Goal: Navigation & Orientation: Find specific page/section

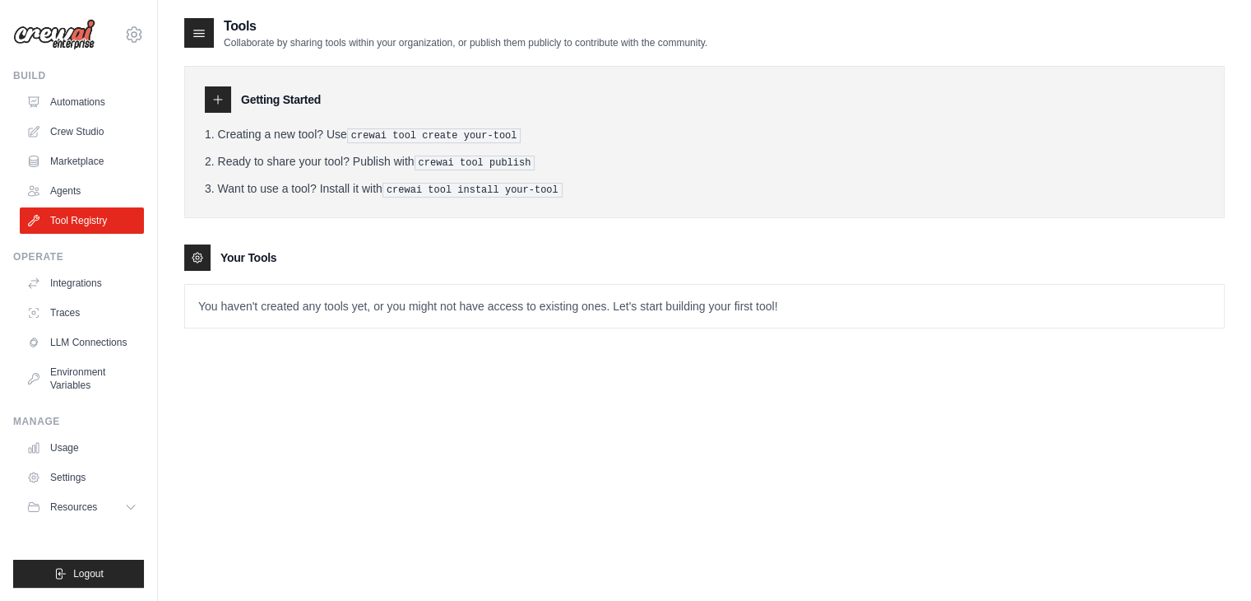
click at [645, 509] on div "Tools Collaborate by sharing tools within your organization, or publish them pu…" at bounding box center [704, 316] width 1041 height 601
click at [714, 477] on div "Tools Collaborate by sharing tools within your organization, or publish them pu…" at bounding box center [704, 316] width 1041 height 601
click at [81, 171] on link "Marketplace" at bounding box center [83, 161] width 124 height 26
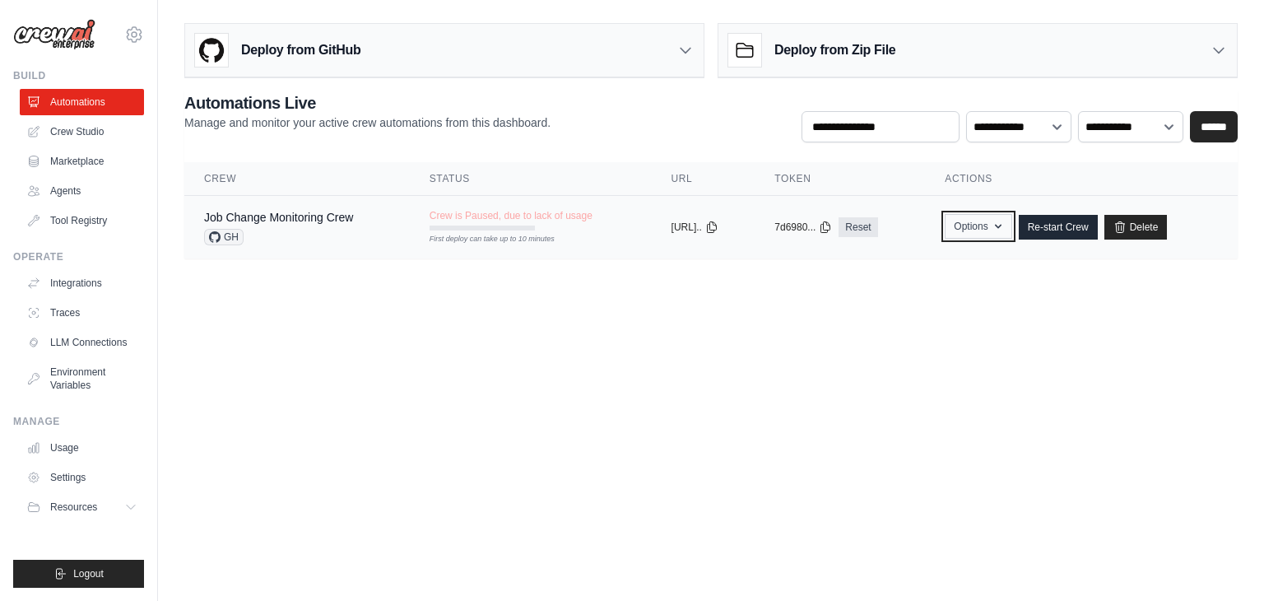
click at [995, 225] on button "Options" at bounding box center [978, 226] width 67 height 25
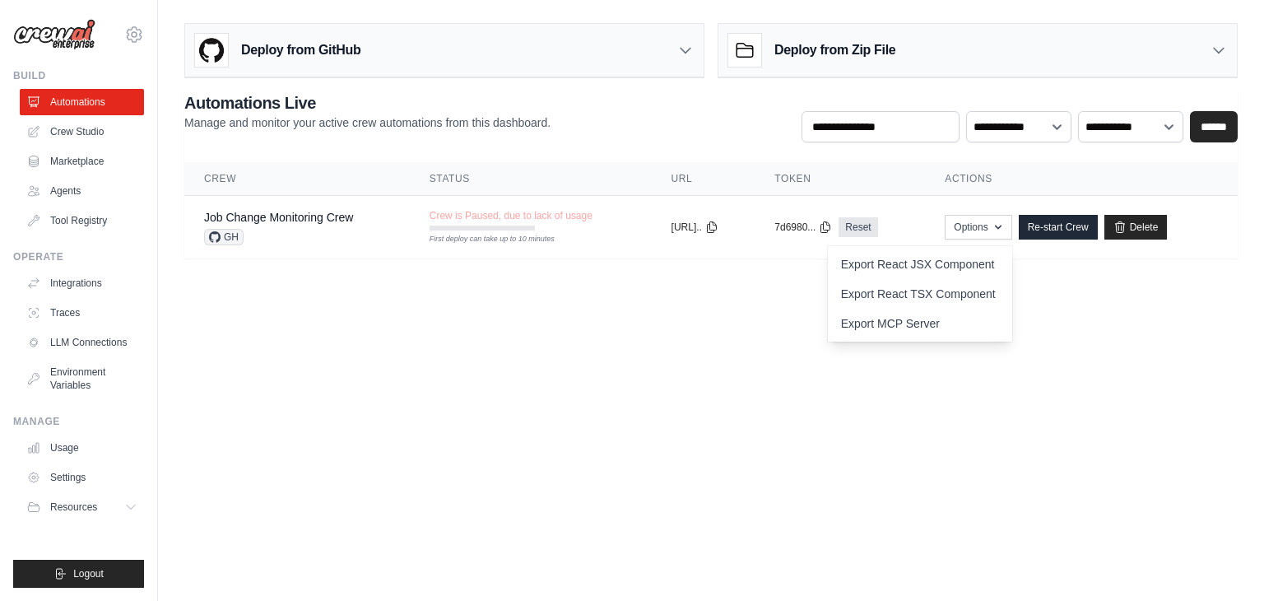
click at [1091, 305] on body "[EMAIL_ADDRESS][DOMAIN_NAME] Settings Build Automations Crew Studio" at bounding box center [632, 300] width 1264 height 601
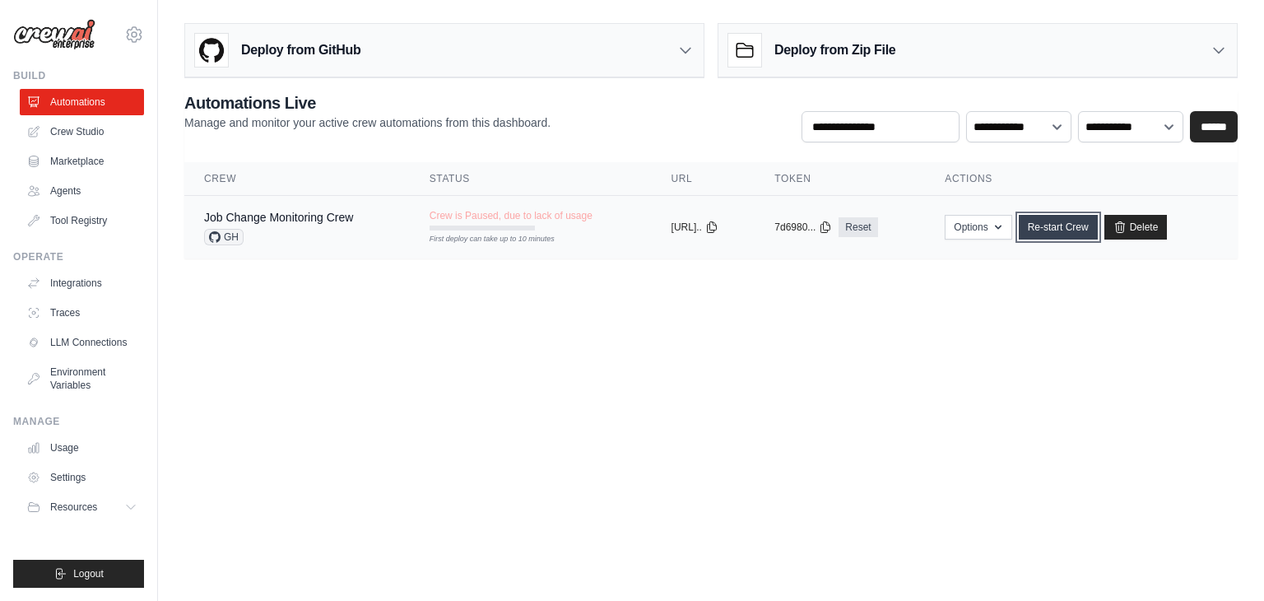
click at [1067, 230] on link "Re-start Crew" at bounding box center [1058, 227] width 79 height 25
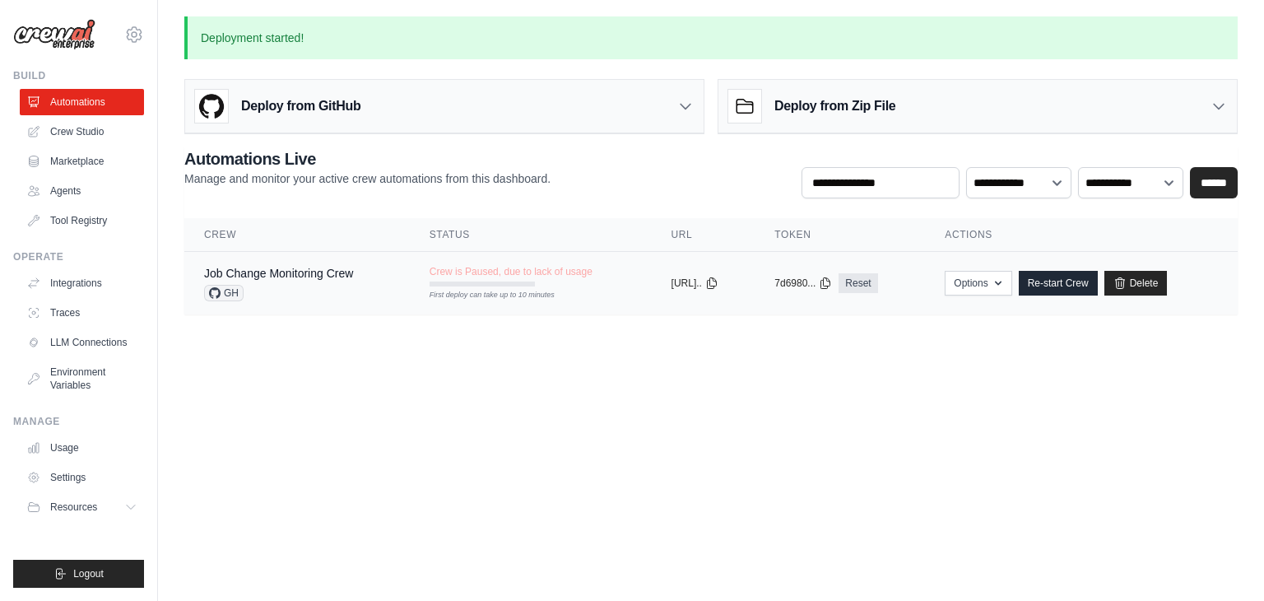
click at [346, 285] on div "GH" at bounding box center [278, 293] width 149 height 16
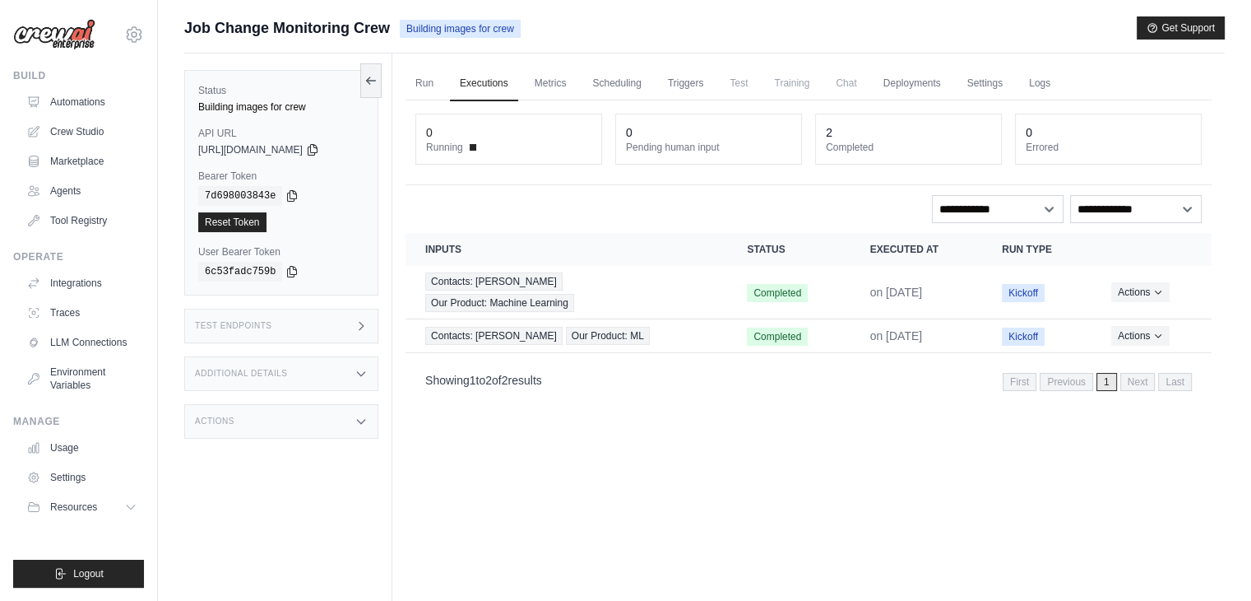
click at [594, 490] on div "Run Executions Metrics Scheduling Triggers Test Training Chat Deployments Setti…" at bounding box center [808, 353] width 833 height 601
click at [1162, 290] on icon "Actions for execution" at bounding box center [1159, 291] width 10 height 10
click at [1230, 276] on div "Submit a support request Describe your issue or question * Please be specific a…" at bounding box center [705, 335] width 1094 height 638
click at [1151, 332] on button "Actions" at bounding box center [1141, 335] width 58 height 20
click at [1151, 332] on button "Actions" at bounding box center [1141, 336] width 58 height 20
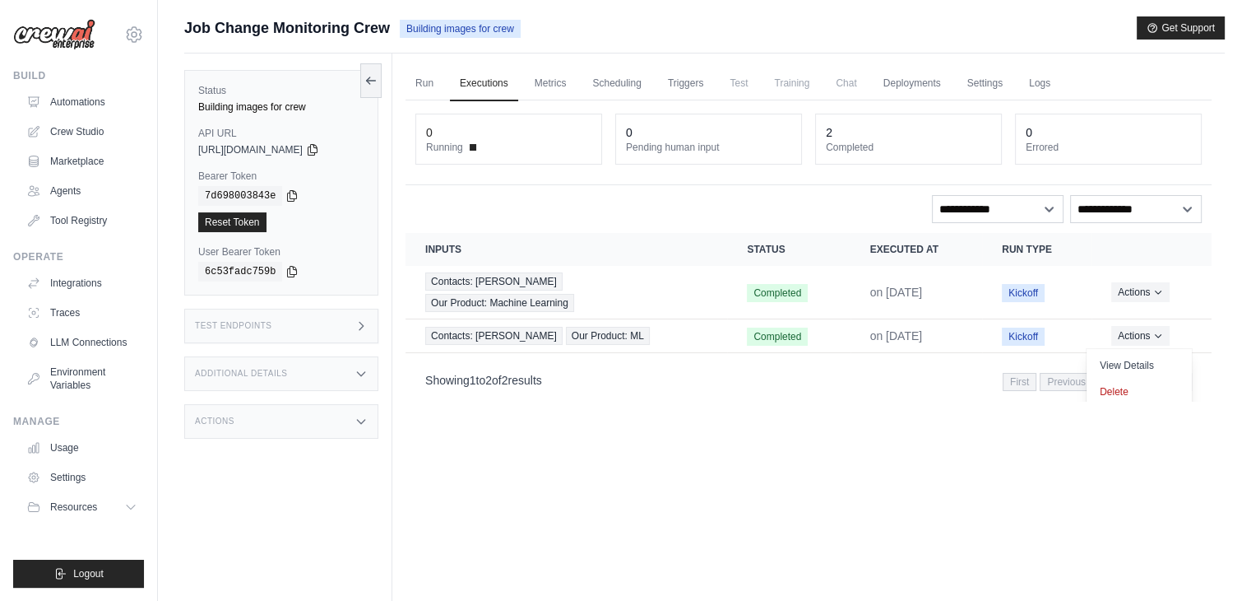
click at [852, 439] on div "Run Executions Metrics Scheduling Triggers Test Training Chat Deployments Setti…" at bounding box center [808, 353] width 833 height 601
click at [66, 186] on link "Agents" at bounding box center [83, 191] width 124 height 26
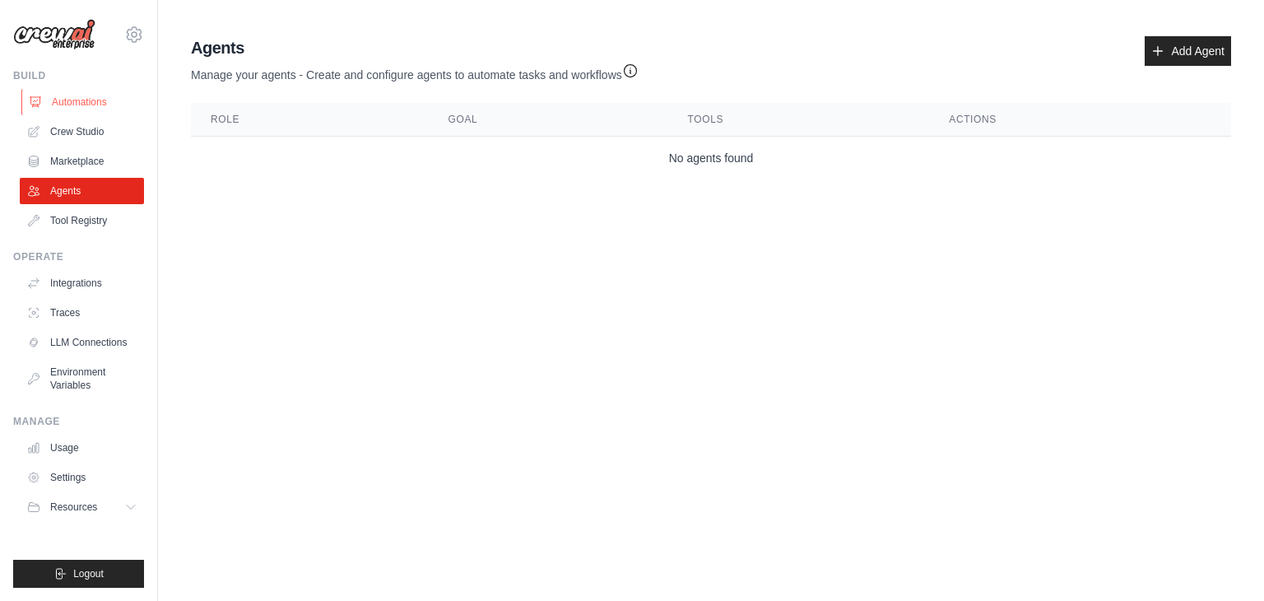
click at [81, 98] on link "Automations" at bounding box center [83, 102] width 124 height 26
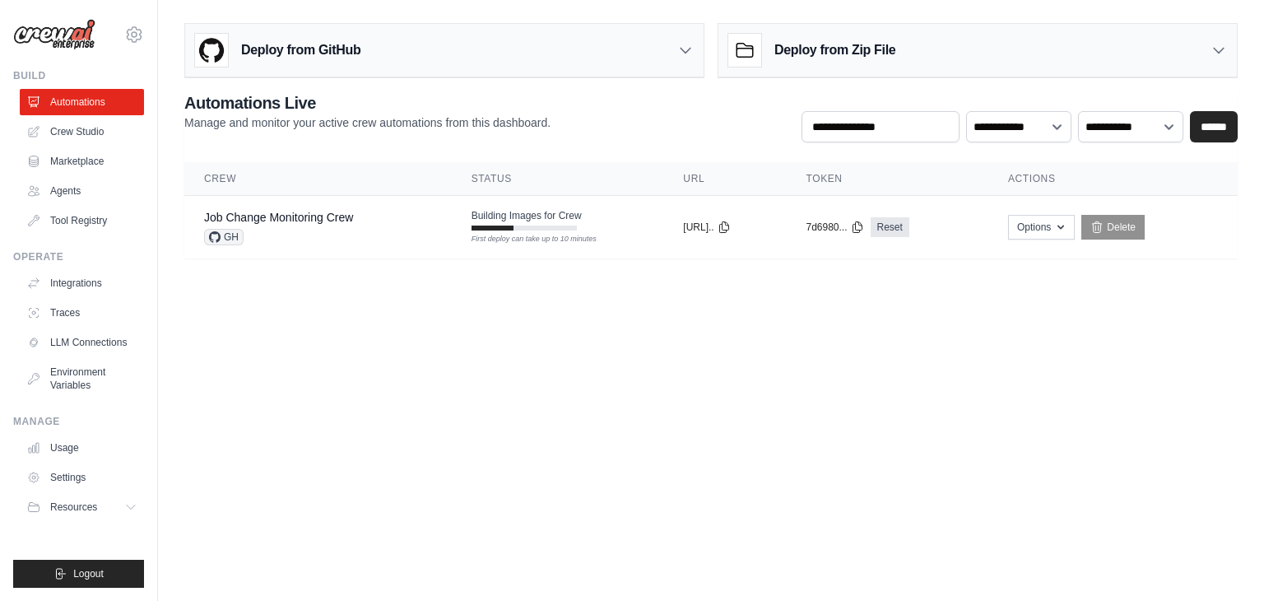
click at [878, 412] on body "[EMAIL_ADDRESS][DOMAIN_NAME] Settings Build Automations Crew Studio" at bounding box center [632, 300] width 1264 height 601
click at [562, 376] on body "[EMAIL_ADDRESS][DOMAIN_NAME] Settings Build Automations Crew Studio" at bounding box center [632, 300] width 1264 height 601
click at [665, 438] on body "[EMAIL_ADDRESS][DOMAIN_NAME] Settings Build Automations Crew Studio" at bounding box center [632, 300] width 1264 height 601
click at [764, 435] on body "[EMAIL_ADDRESS][DOMAIN_NAME] Settings Build Automations Crew Studio" at bounding box center [632, 300] width 1264 height 601
click at [790, 439] on body "[EMAIL_ADDRESS][DOMAIN_NAME] Settings Build Automations Crew Studio" at bounding box center [632, 300] width 1264 height 601
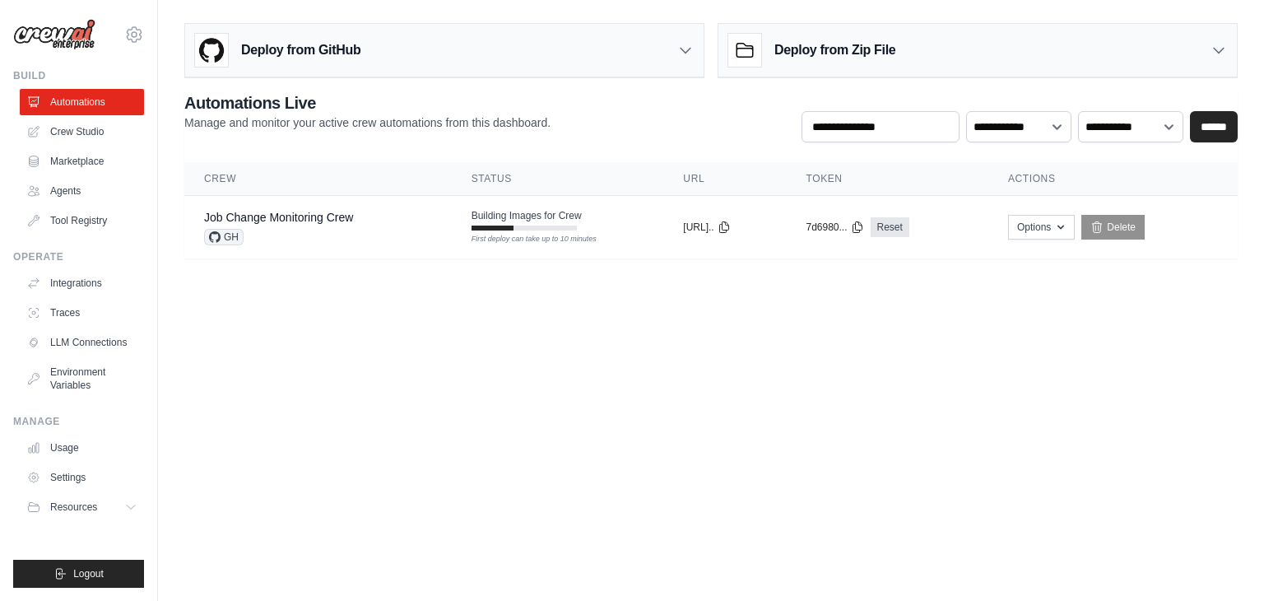
click at [645, 517] on body "[EMAIL_ADDRESS][DOMAIN_NAME] Settings Build Automations Crew Studio" at bounding box center [632, 300] width 1264 height 601
click at [698, 53] on div "Deploy from GitHub" at bounding box center [444, 50] width 518 height 53
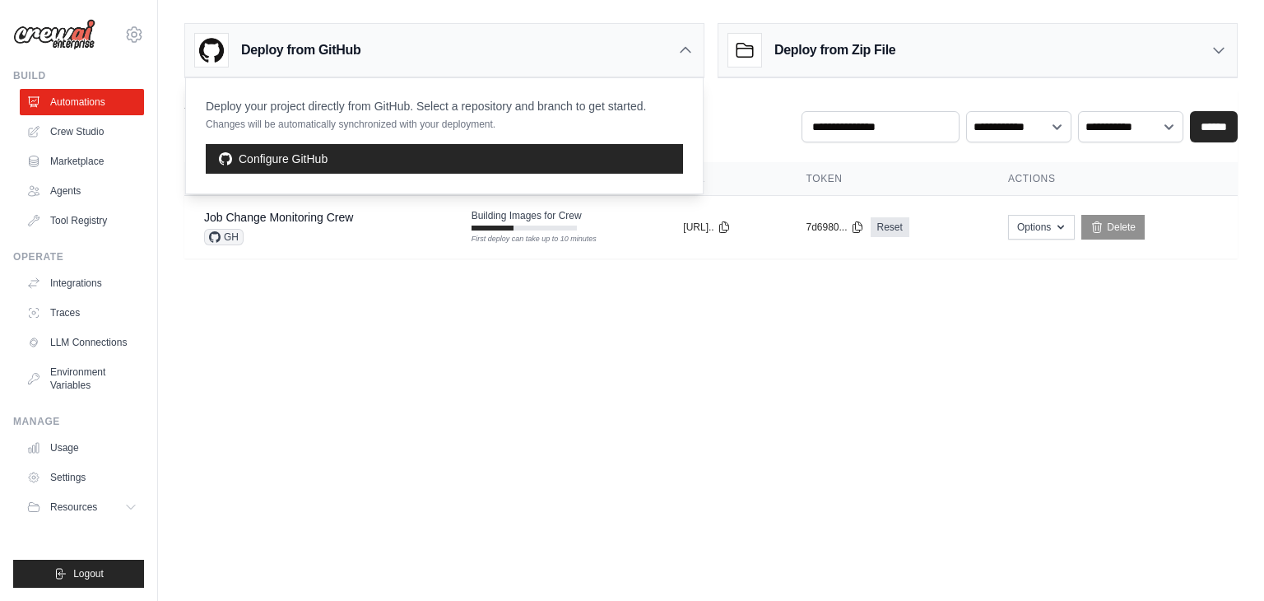
click at [703, 442] on body "[EMAIL_ADDRESS][DOMAIN_NAME] Settings Build Automations Crew Studio" at bounding box center [632, 300] width 1264 height 601
click at [751, 147] on div "**********" at bounding box center [710, 174] width 1053 height 167
click at [585, 44] on div "Deploy from GitHub" at bounding box center [444, 50] width 518 height 53
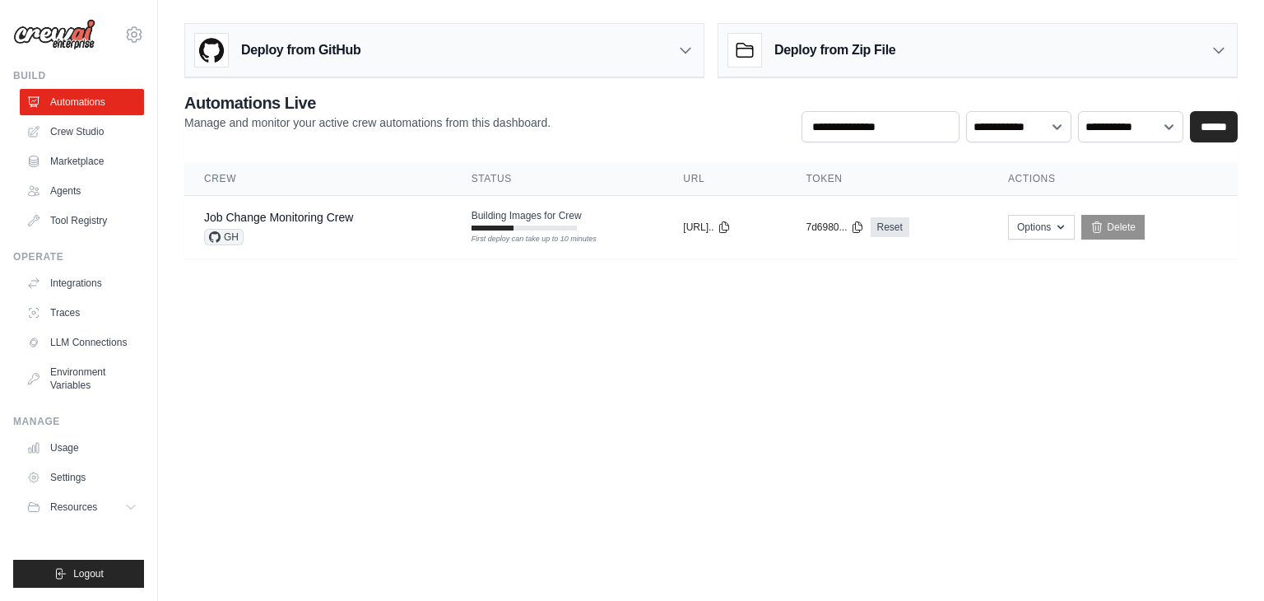
click at [601, 367] on body "[EMAIL_ADDRESS][DOMAIN_NAME] Settings Build Automations Crew Studio" at bounding box center [632, 300] width 1264 height 601
click at [73, 346] on link "LLM Connections" at bounding box center [83, 342] width 124 height 26
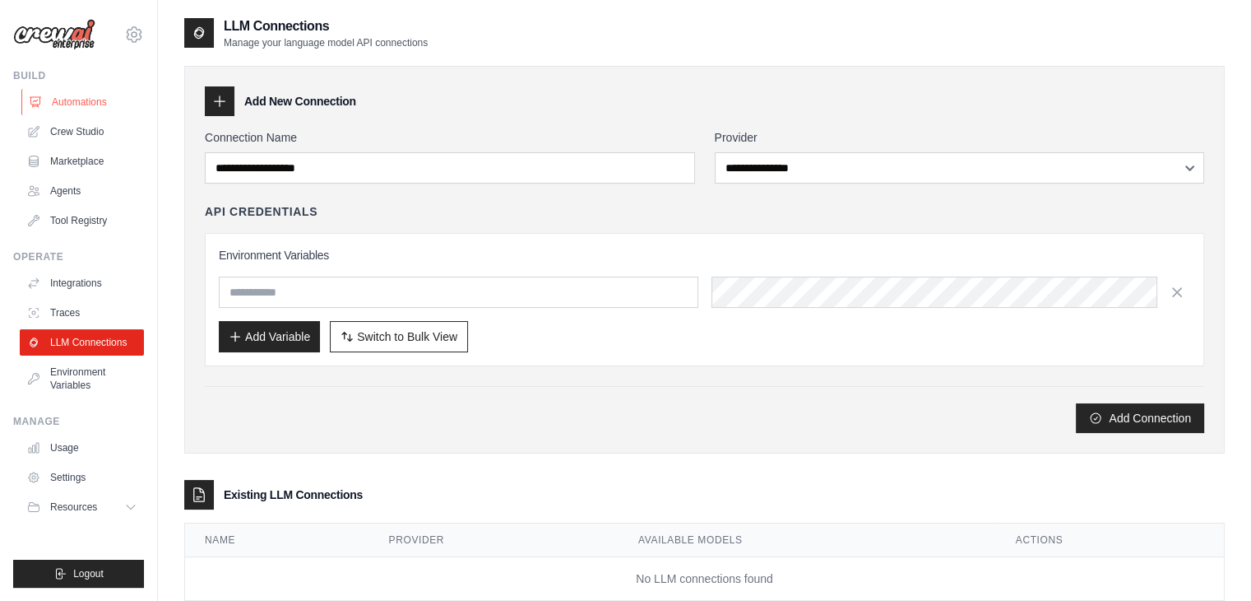
click at [72, 109] on link "Automations" at bounding box center [83, 102] width 124 height 26
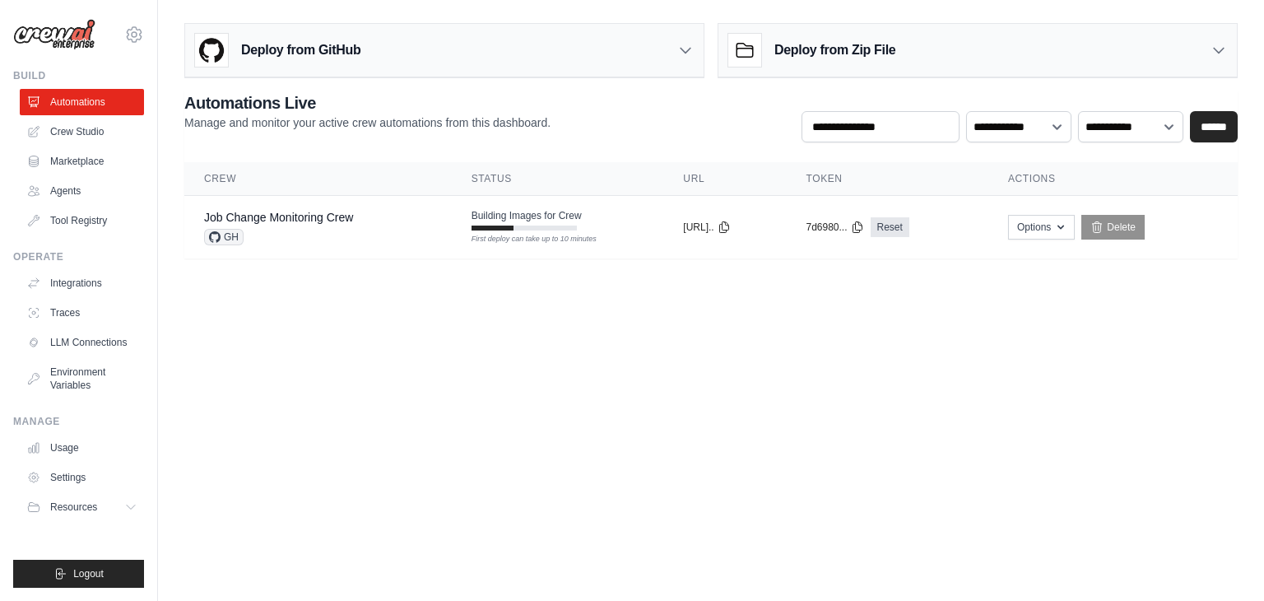
click at [428, 386] on body "[EMAIL_ADDRESS][DOMAIN_NAME] Settings Build Automations Crew Studio" at bounding box center [632, 300] width 1264 height 601
click at [601, 406] on body "[EMAIL_ADDRESS][DOMAIN_NAME] Settings Build Automations Crew Studio" at bounding box center [632, 300] width 1264 height 601
click at [698, 422] on body "[EMAIL_ADDRESS][DOMAIN_NAME] Settings Build Automations Crew Studio" at bounding box center [632, 300] width 1264 height 601
